Goal: Navigation & Orientation: Locate item on page

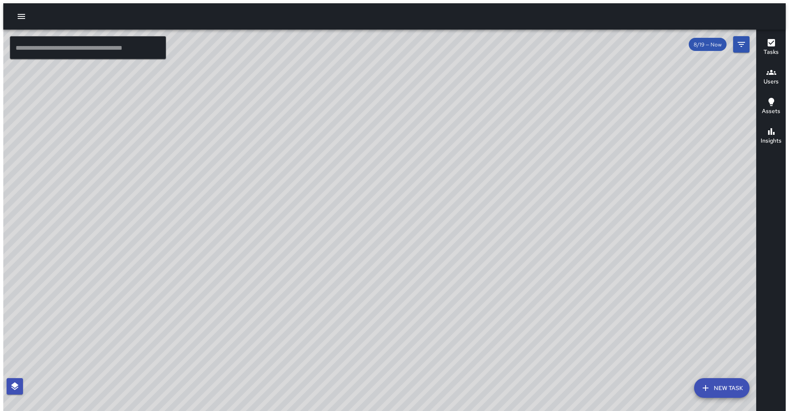
drag, startPoint x: 143, startPoint y: 261, endPoint x: 96, endPoint y: 290, distance: 55.4
click at [96, 290] on div "© Mapbox © OpenStreetMap Improve this map" at bounding box center [382, 222] width 759 height 385
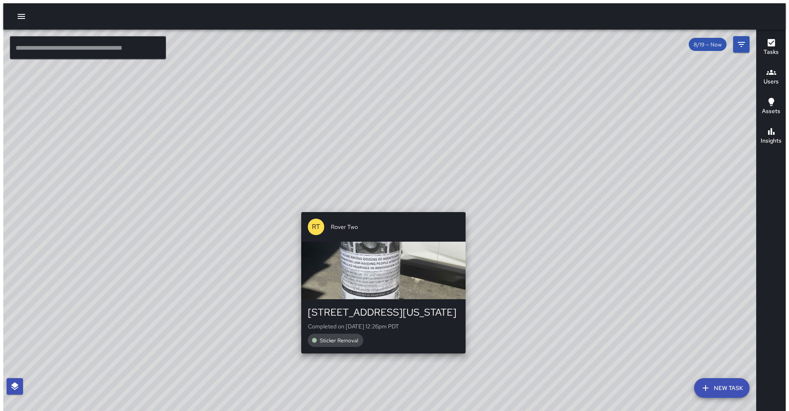
click at [378, 205] on div "© Mapbox © OpenStreetMap Improve this map RT Rover Two [STREET_ADDRESS][US_STAT…" at bounding box center [382, 222] width 759 height 385
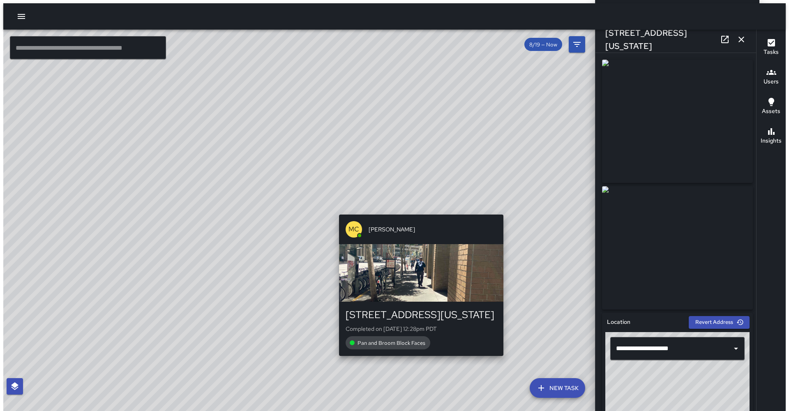
click at [413, 203] on div "© Mapbox © OpenStreetMap Improve this map MC [PERSON_NAME] [STREET_ADDRESS][US_…" at bounding box center [300, 222] width 595 height 385
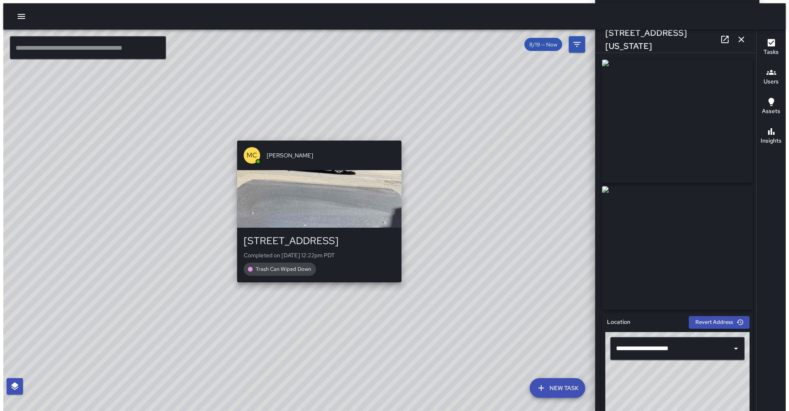
click at [309, 132] on div "© Mapbox © OpenStreetMap Improve this map MC [PERSON_NAME] [STREET_ADDRESS] Com…" at bounding box center [300, 222] width 595 height 385
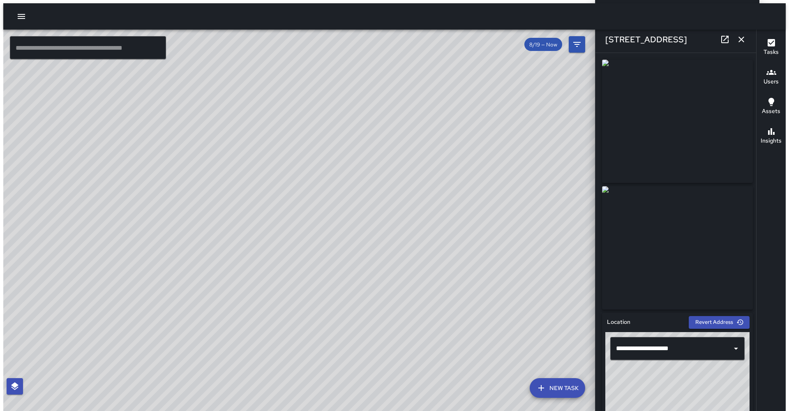
click at [742, 40] on icon "button" at bounding box center [741, 40] width 6 height 6
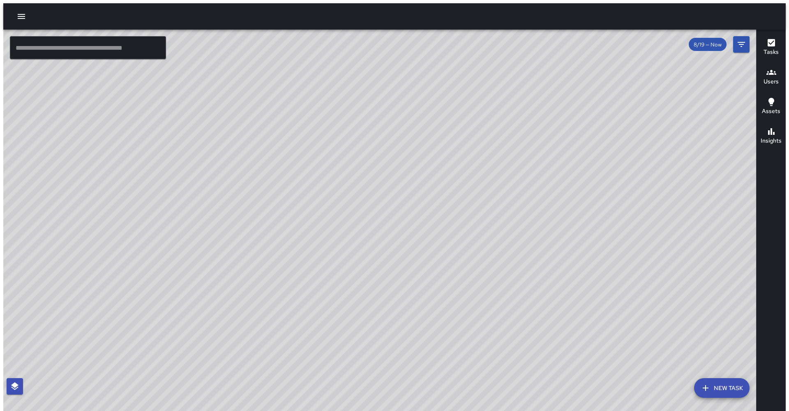
click at [709, 41] on span "8/19 — Now" at bounding box center [708, 44] width 38 height 7
click at [745, 45] on icon "Filters" at bounding box center [741, 44] width 10 height 10
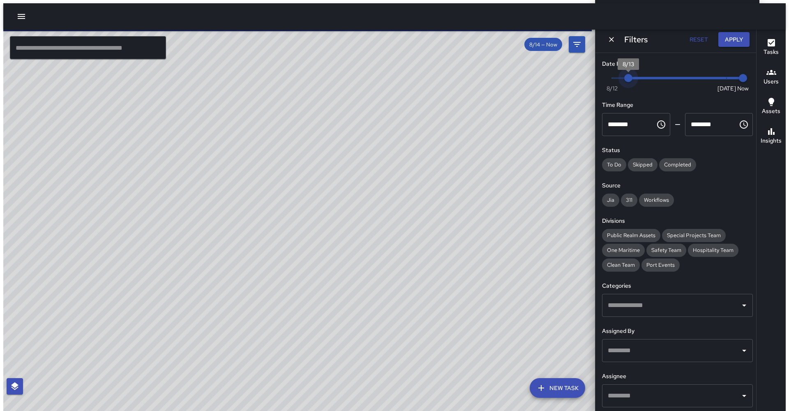
type input "*"
drag, startPoint x: 729, startPoint y: 78, endPoint x: 608, endPoint y: 87, distance: 121.9
click at [612, 84] on span "Now [DATE] [DATE] 2:23 pm" at bounding box center [677, 78] width 131 height 12
drag, startPoint x: 487, startPoint y: 231, endPoint x: 482, endPoint y: 235, distance: 5.8
click at [484, 233] on div "© Mapbox © OpenStreetMap Improve this map" at bounding box center [300, 222] width 595 height 385
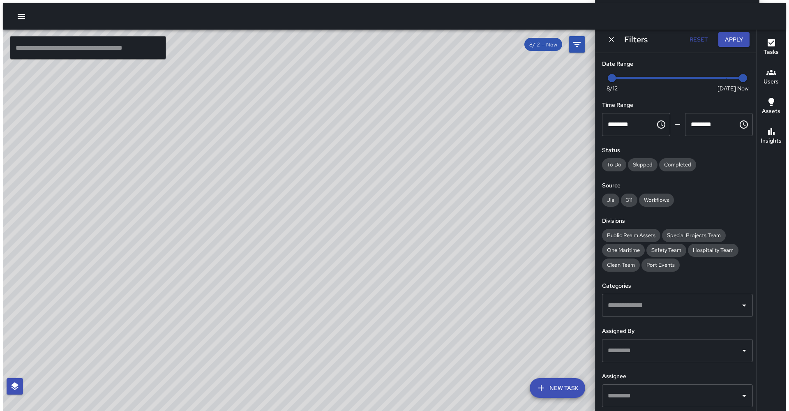
click at [476, 212] on div "© Mapbox © OpenStreetMap Improve this map" at bounding box center [300, 222] width 595 height 385
click at [738, 40] on button "Apply" at bounding box center [733, 39] width 31 height 15
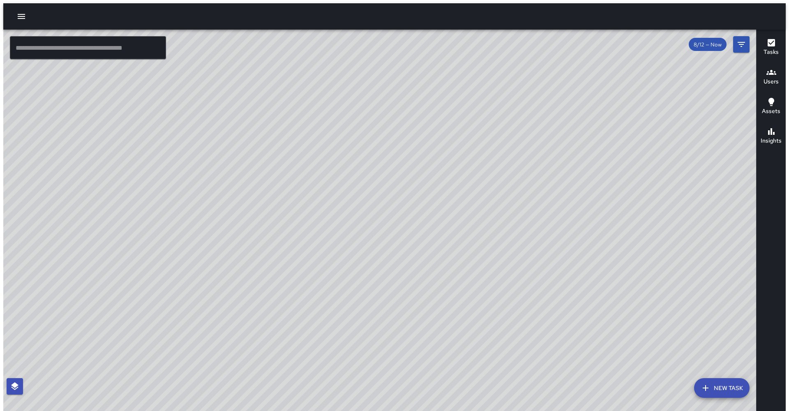
click at [19, 14] on icon "button" at bounding box center [21, 16] width 7 height 5
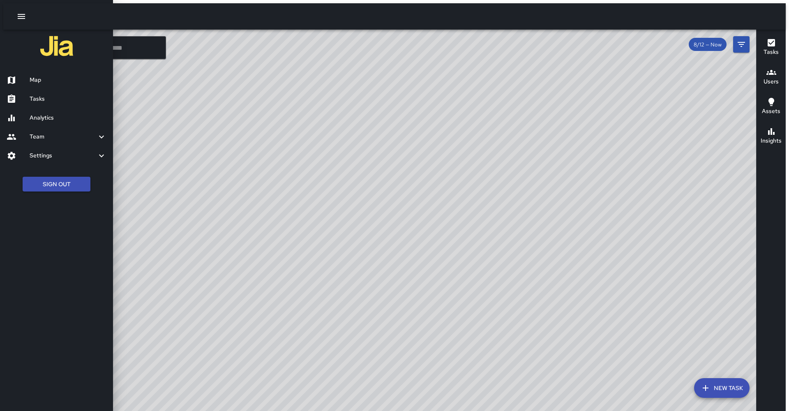
click at [46, 116] on h6 "Analytics" at bounding box center [68, 117] width 77 height 9
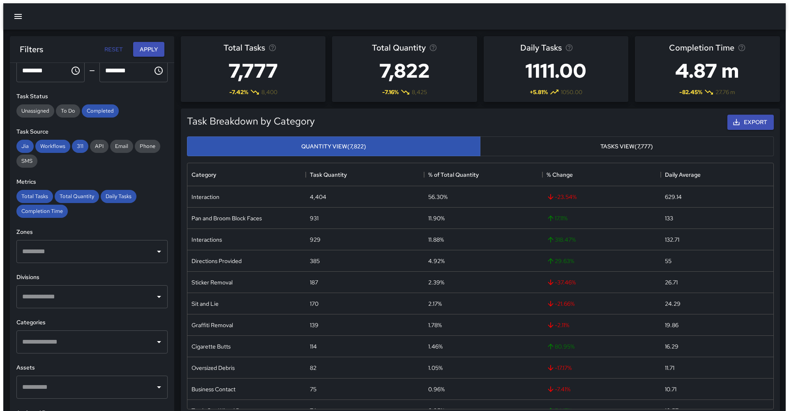
scroll to position [75, 0]
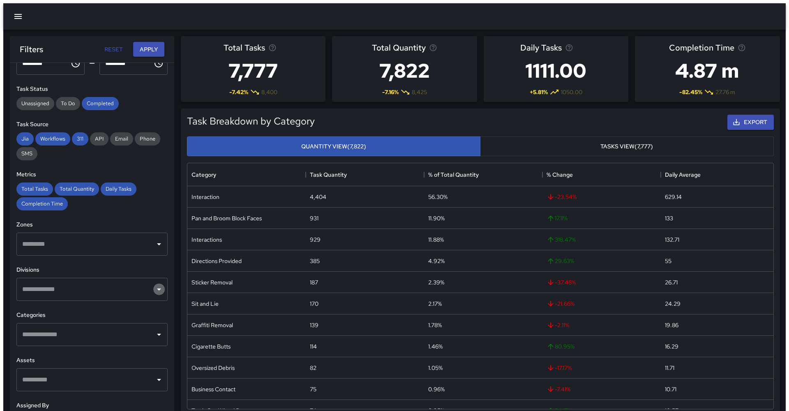
click at [156, 284] on icon "Open" at bounding box center [159, 289] width 10 height 10
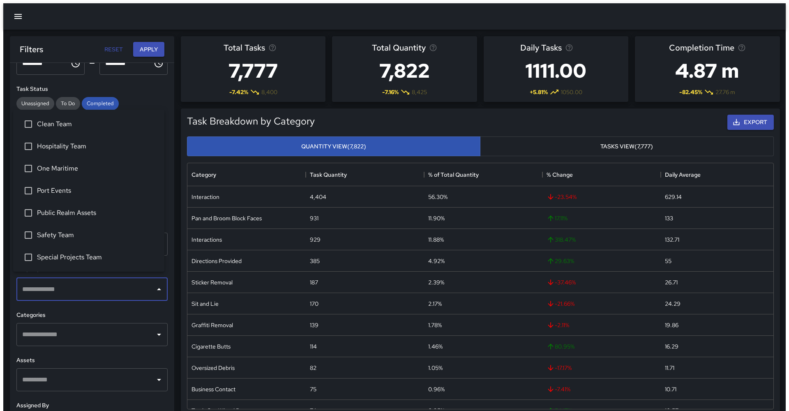
scroll to position [0, 0]
click at [157, 330] on icon "Open" at bounding box center [159, 334] width 10 height 10
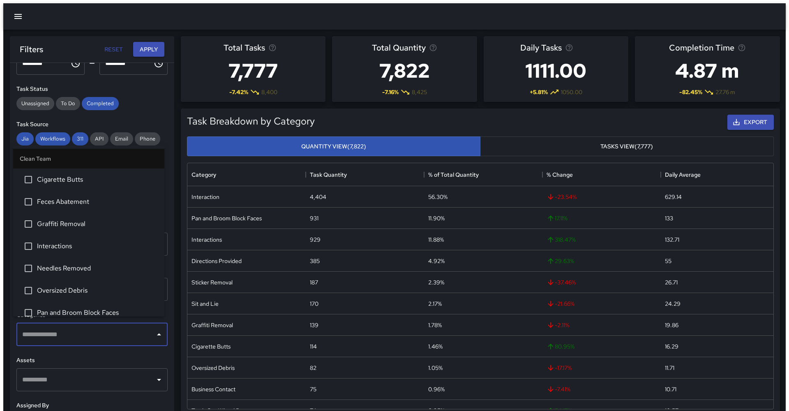
click at [91, 356] on h6 "Assets" at bounding box center [91, 360] width 151 height 9
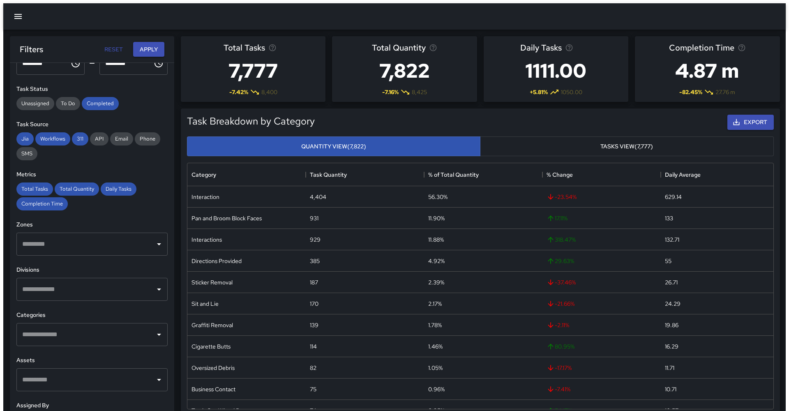
click at [14, 15] on icon "button" at bounding box center [17, 16] width 7 height 5
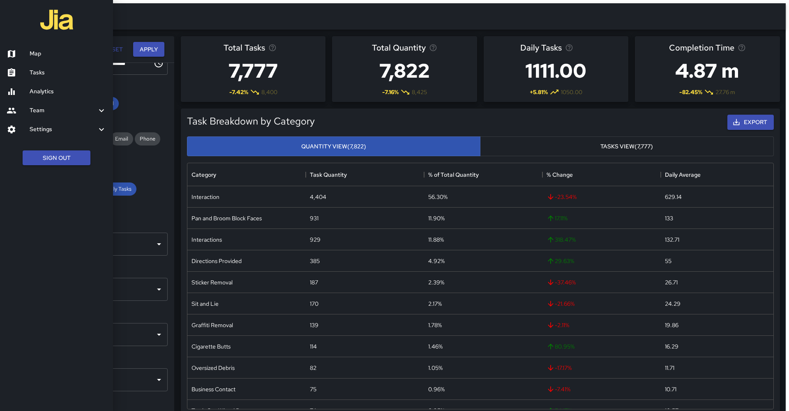
click at [140, 205] on div at bounding box center [394, 205] width 789 height 411
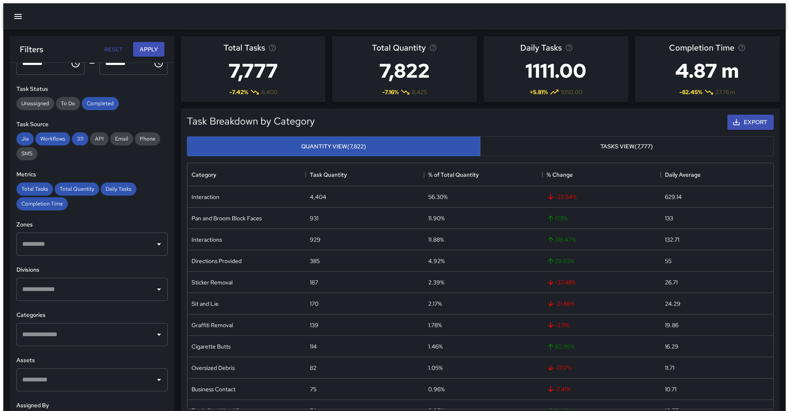
click at [16, 14] on icon "button" at bounding box center [17, 16] width 7 height 5
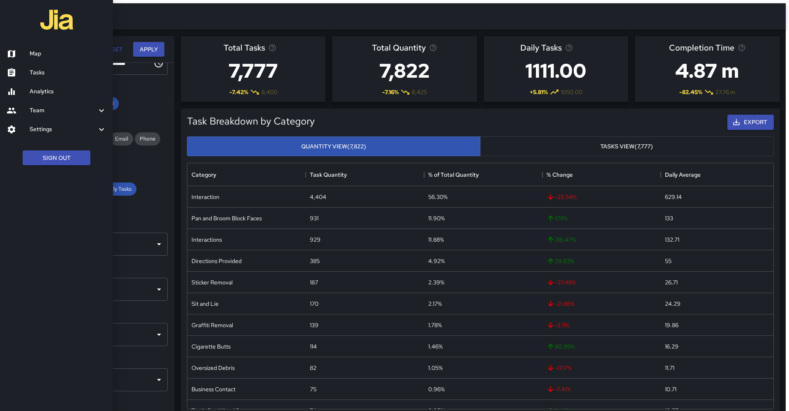
click at [36, 58] on h6 "Map" at bounding box center [68, 53] width 77 height 9
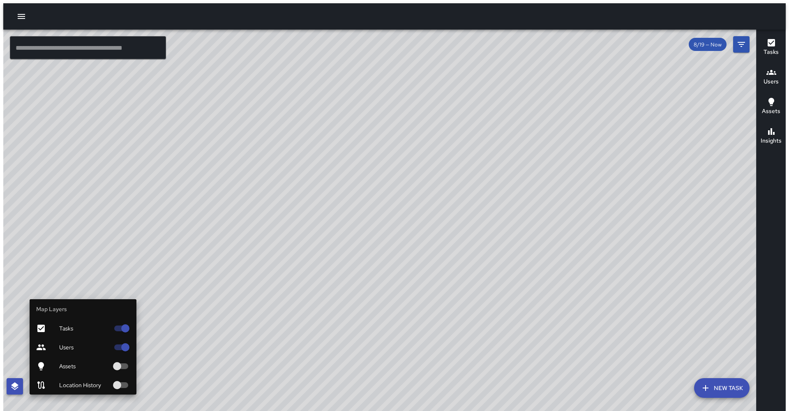
click at [13, 388] on icon "button" at bounding box center [14, 386] width 7 height 8
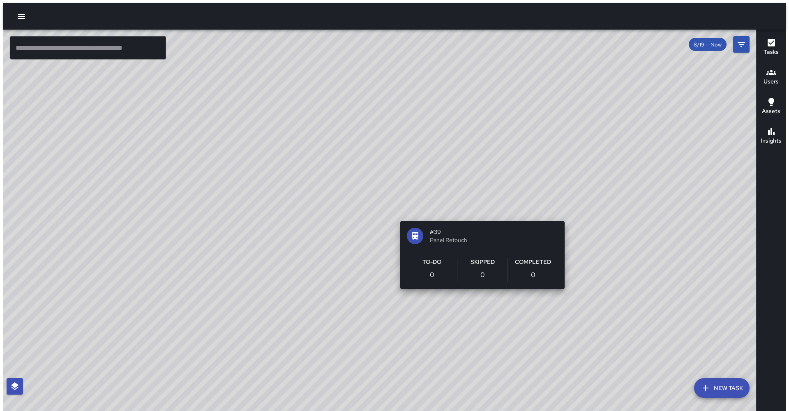
click at [476, 204] on div "© Mapbox © OpenStreetMap Improve this map #39 Panel Retouch To-Do 0 Skipped 0 C…" at bounding box center [382, 222] width 759 height 385
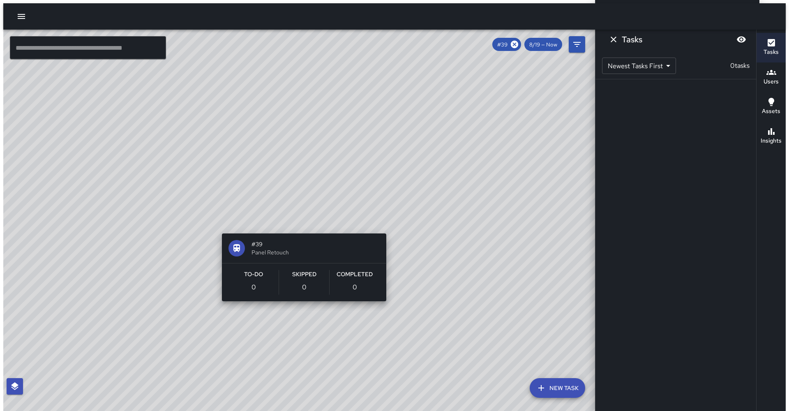
click at [295, 217] on div "© Mapbox © OpenStreetMap Improve this map #39 Panel Retouch To-Do 0 Skipped 0 C…" at bounding box center [300, 222] width 595 height 385
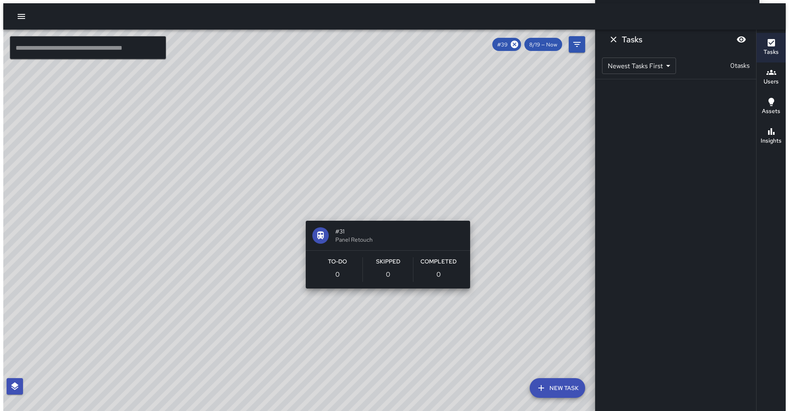
click at [383, 207] on div "© Mapbox © OpenStreetMap Improve this map #31 Panel Retouch To-Do 0 Skipped 0 C…" at bounding box center [300, 222] width 595 height 385
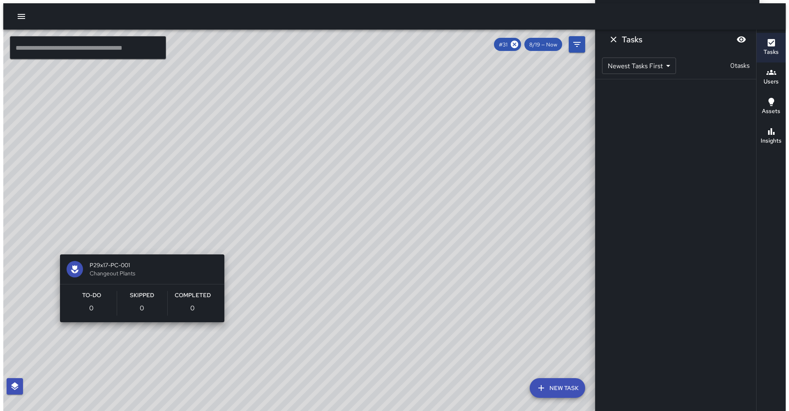
click at [50, 237] on div "© Mapbox © OpenStreetMap Improve this map P29x17-PC-001 Changeout Plants To-Do …" at bounding box center [300, 222] width 595 height 385
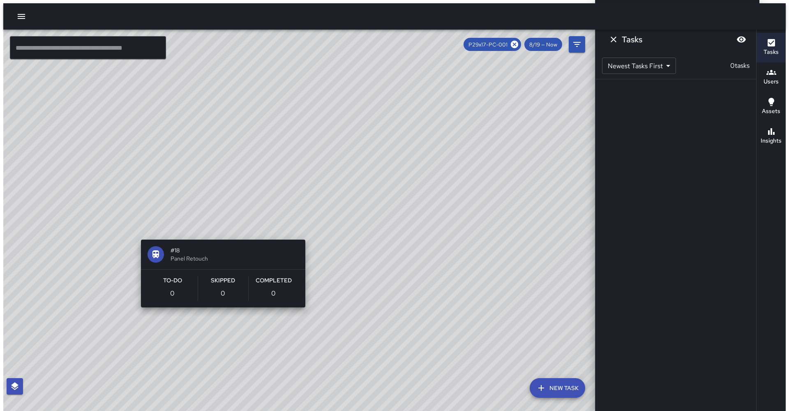
click at [212, 223] on div "© Mapbox © OpenStreetMap Improve this map #18 Panel Retouch To-Do 0 Skipped 0 C…" at bounding box center [300, 222] width 595 height 385
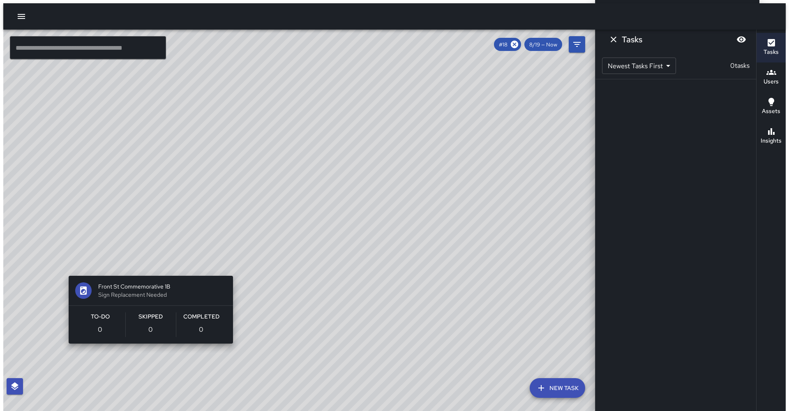
click at [59, 259] on div "© Mapbox © OpenStreetMap Improve this map Front St Commemorative 1B Sign Replac…" at bounding box center [300, 222] width 595 height 385
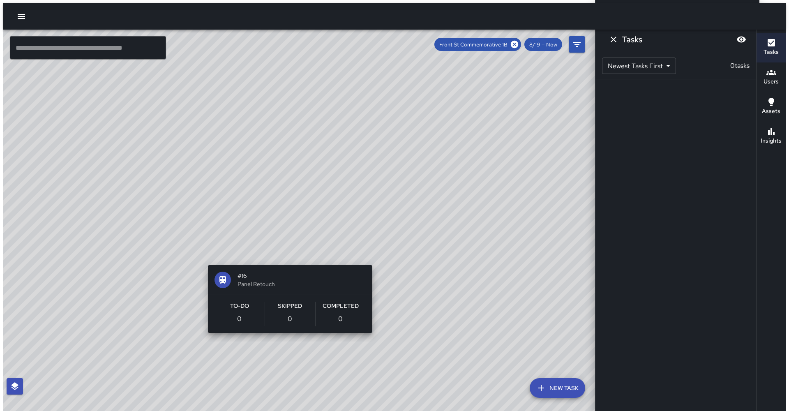
click at [286, 251] on div "© Mapbox © OpenStreetMap Improve this map #16 Panel Retouch To-Do 0 Skipped 0 C…" at bounding box center [300, 222] width 595 height 385
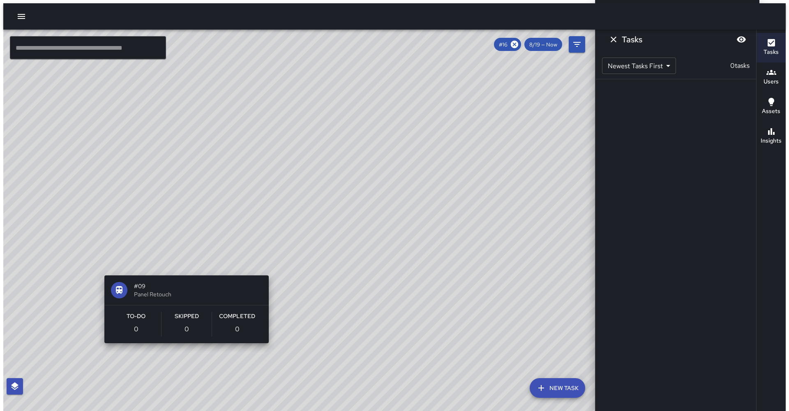
click at [178, 352] on div "© Mapbox © OpenStreetMap Improve this map #09 Panel Retouch To-Do 0 Skipped 0 C…" at bounding box center [300, 222] width 595 height 385
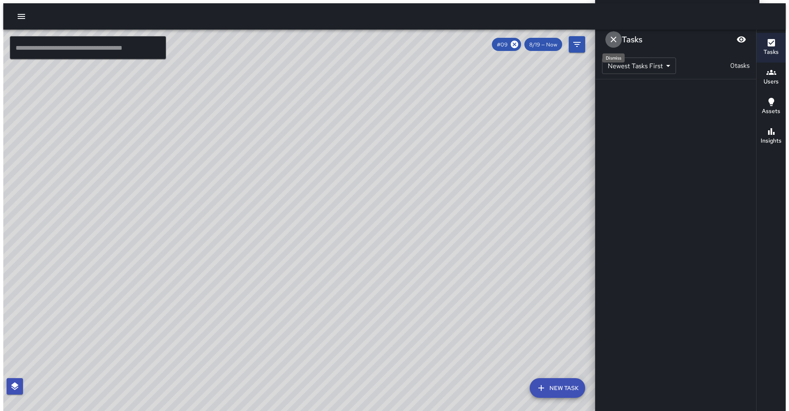
click at [613, 39] on icon "Dismiss" at bounding box center [613, 40] width 6 height 6
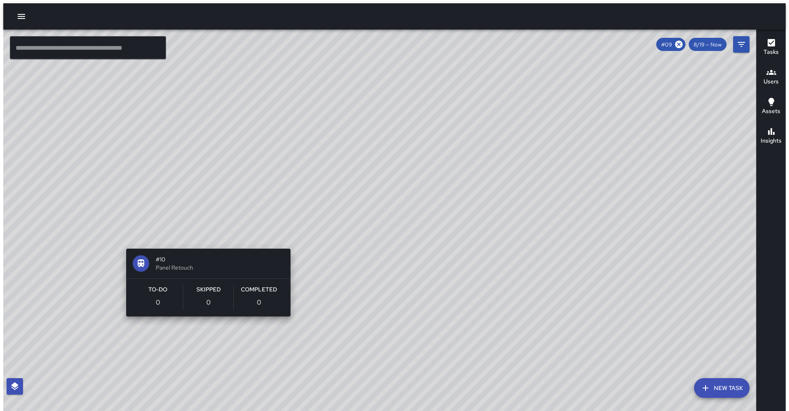
click at [283, 230] on div "© Mapbox © OpenStreetMap Improve this map #10 Panel Retouch To-Do 0 Skipped 0 C…" at bounding box center [382, 222] width 759 height 385
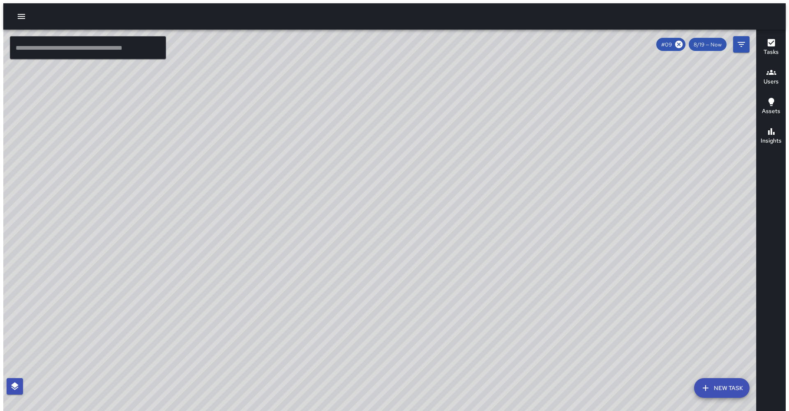
click at [105, 260] on div "© Mapbox © OpenStreetMap Improve this map #11 Panel Retouch To-Do 0 Skipped 0 C…" at bounding box center [382, 222] width 759 height 385
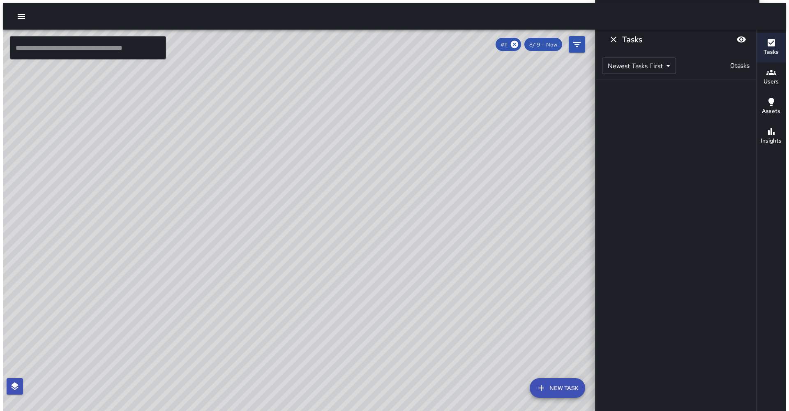
click at [269, 115] on div "© Mapbox © OpenStreetMap Improve this map #13 Panel Retouch To-Do 0 Skipped 0 C…" at bounding box center [300, 222] width 595 height 385
click at [283, 401] on div "© Mapbox © OpenStreetMap Improve this map" at bounding box center [300, 222] width 595 height 385
click at [612, 39] on icon "Dismiss" at bounding box center [613, 40] width 10 height 10
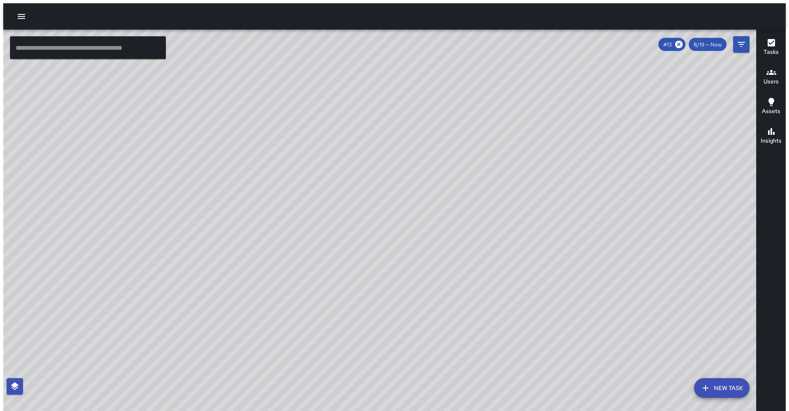
click at [433, 203] on div "© Mapbox © OpenStreetMap Improve this map" at bounding box center [382, 222] width 759 height 385
drag, startPoint x: 433, startPoint y: 203, endPoint x: 341, endPoint y: 221, distance: 93.0
click at [341, 221] on div "© Mapbox © OpenStreetMap Improve this map" at bounding box center [382, 222] width 759 height 385
click at [680, 42] on icon at bounding box center [678, 44] width 7 height 7
